Goal: Task Accomplishment & Management: Use online tool/utility

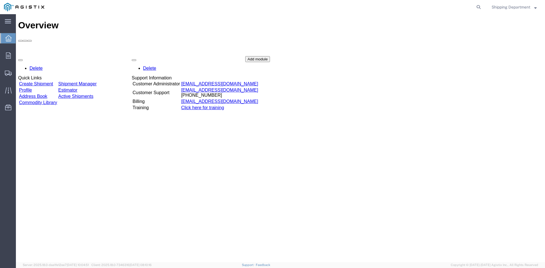
click at [47, 81] on link "Create Shipment" at bounding box center [36, 83] width 34 height 5
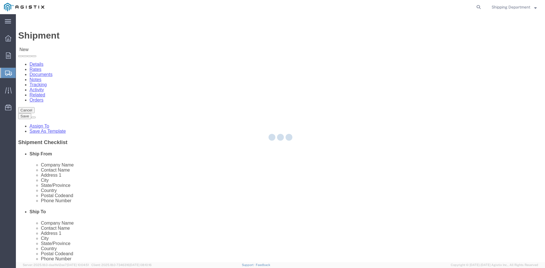
select select
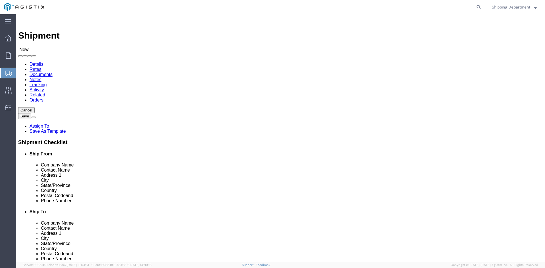
click select "Select [PERSON_NAME] Manufacturing Co PG&E"
select select "9596"
click select "Select [PERSON_NAME] Manufacturing Co PG&E"
select select "PURCHORD"
select select
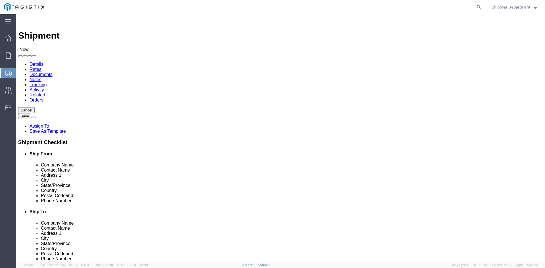
select select
click select "Select All Others [GEOGRAPHIC_DATA] [GEOGRAPHIC_DATA] [GEOGRAPHIC_DATA] [GEOGRA…"
select select "19996"
click select "Select All Others [GEOGRAPHIC_DATA] [GEOGRAPHIC_DATA] [GEOGRAPHIC_DATA] [GEOGRA…"
click span
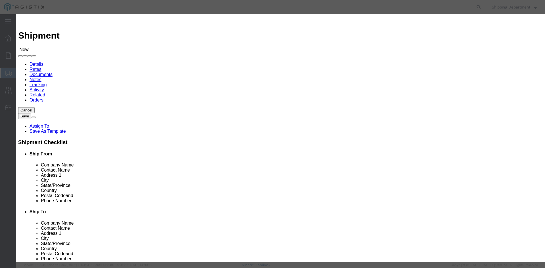
click link "Zip"
click button "Select"
select select
type input "[PERSON_NAME] MFG CO"
type input "[PERSON_NAME]"
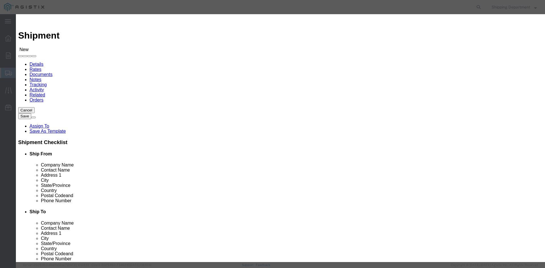
type input "2261 [PERSON_NAME] CT"
type input "[GEOGRAPHIC_DATA]"
type input "94565"
type input "5108563600"
select select "CA"
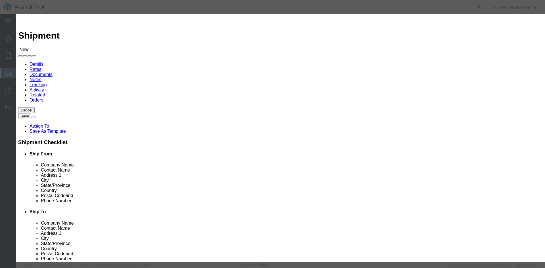
click button "Select"
select select
type input "PG&E - [GEOGRAPHIC_DATA]"
type input "RECEIVING DEPT"
type input "[STREET_ADDRESS]"
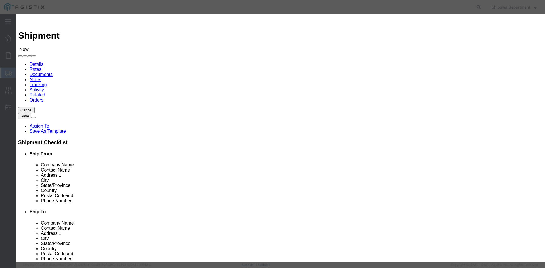
type input "[GEOGRAPHIC_DATA]"
type input "95692"
type input "5108563600"
select select "CA"
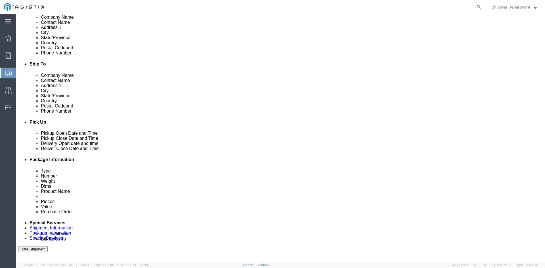
scroll to position [199, 0]
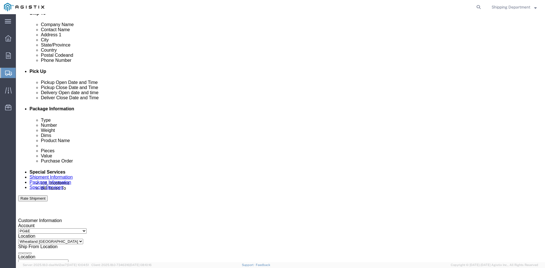
click div "[DATE] 7:00 AM"
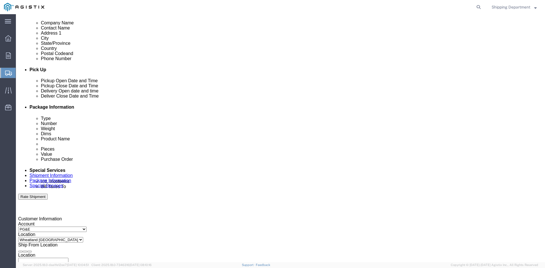
click button "Apply"
click div
click button "Apply"
click div
click button "Apply"
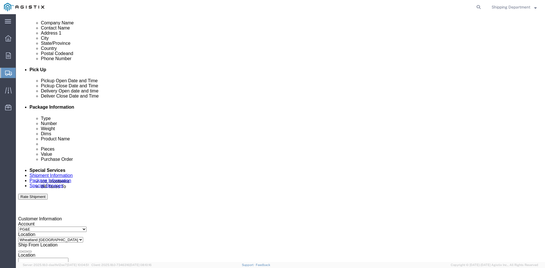
click input "text"
type input "3501407866"
click select "Select Account Type Activity ID Airline Appointment Number ASN Batch Request # …"
select select "PURCHORD"
click select "Select Account Type Activity ID Airline Appointment Number ASN Batch Request # …"
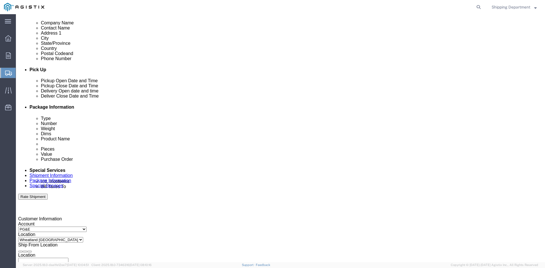
click input "text"
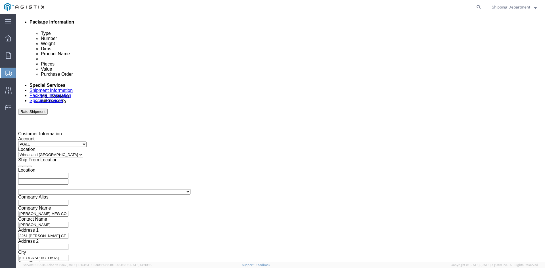
scroll to position [286, 0]
type input "3501410062"
click button "Continue"
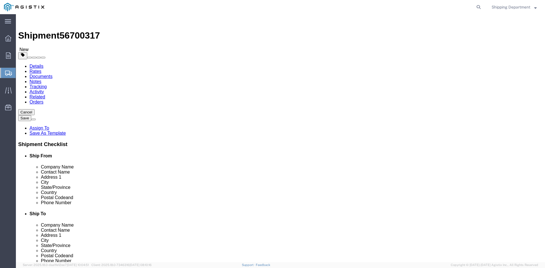
click select "Select Bulk Bundle(s) Cardboard Box(es) Carton(s) Crate(s) Drum(s) (Fiberboard)…"
select select "PONS"
click select "Select Bulk Bundle(s) Cardboard Box(es) Carton(s) Crate(s) Drum(s) (Fiberboard)…"
click input "1"
type input "10"
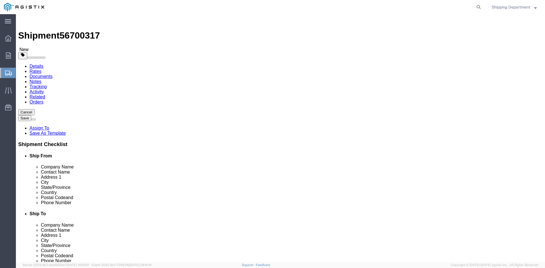
click input "text"
type input "96"
type input "48"
type input "58"
drag, startPoint x: 89, startPoint y: 142, endPoint x: 53, endPoint y: 150, distance: 36.9
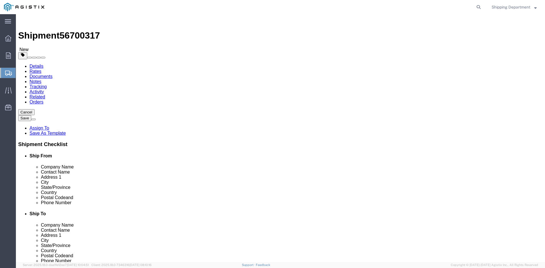
click div "Package Type Select Bulk Bundle(s) Cardboard Box(es) Carton(s) Crate(s) Drum(s)…"
type input "16000"
click span
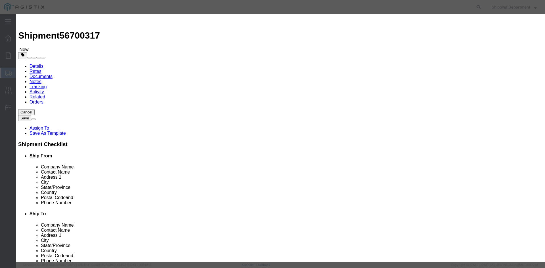
click input "text"
type input "ibergla"
click td "Name: [PERSON_NAME] F IBERGLA SS"
select select
select select "USD"
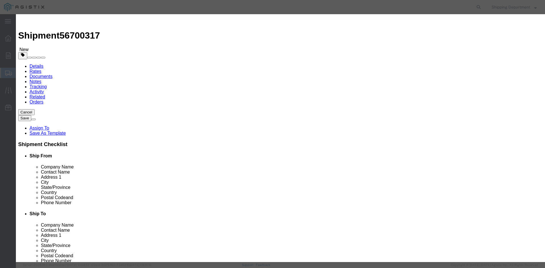
type input "ANTENNA COLLINEAR FIBERGLASS"
type input "D759917"
type input "ANTENNA COLLINEAR FIBERGLASS"
drag, startPoint x: 188, startPoint y: 101, endPoint x: 126, endPoint y: 97, distance: 61.7
click div "Product Name ANTENNA COLLINEAR FIBERGLASS ibergla Pieces Select Bag Barrels 100…"
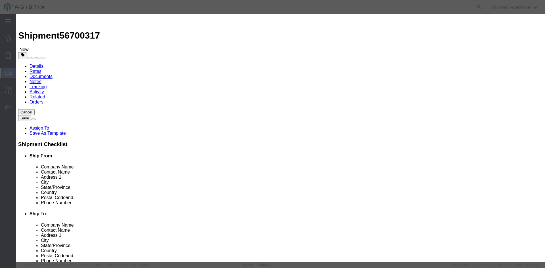
type input "m150591"
click td "Name: CROSSARM COMPOSITE TANGENT 8'"
type input "CROSSARM COMPOSITE TANGENT 8'"
type input "M150591"
click input "text"
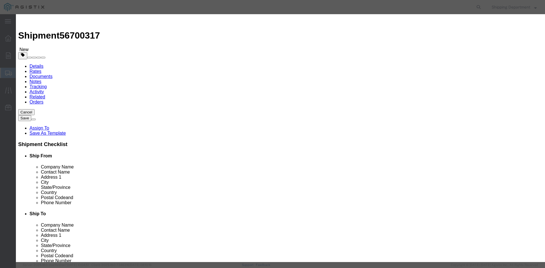
type input "420"
click input "text"
type input "1"
click select "Select 50 55 60 65 70 85 92.5 100 125 175 250 300 400"
select select "50"
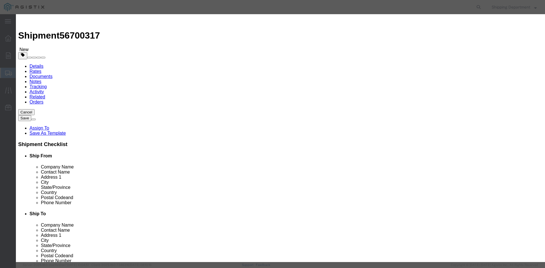
click select "Select 50 55 60 65 70 85 92.5 100 125 175 250 300 400"
click button "Save & Close"
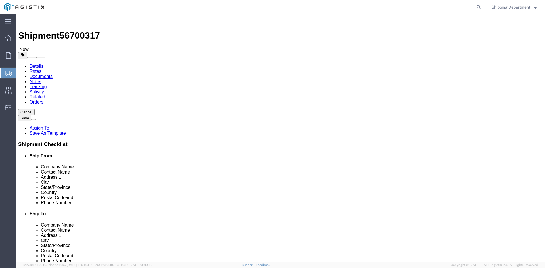
click button "Continue"
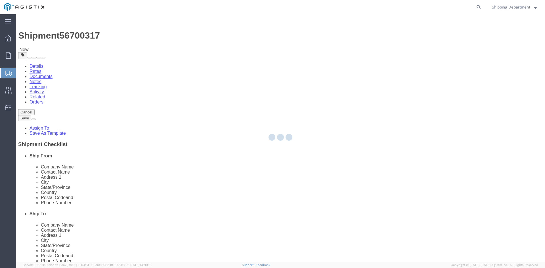
select select
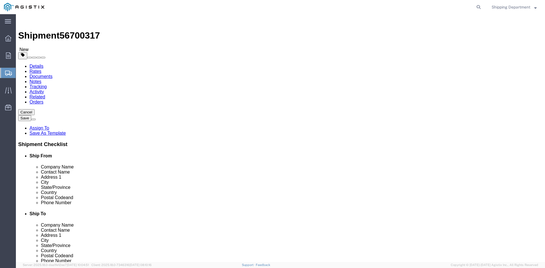
click button "Rate Shipment"
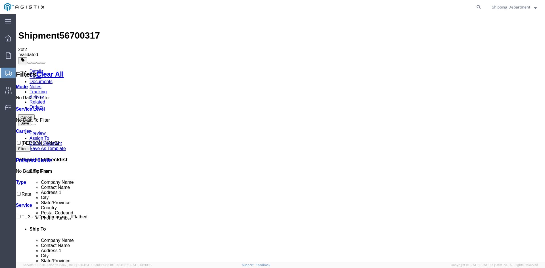
checkbox input "true"
